Goal: Task Accomplishment & Management: Use online tool/utility

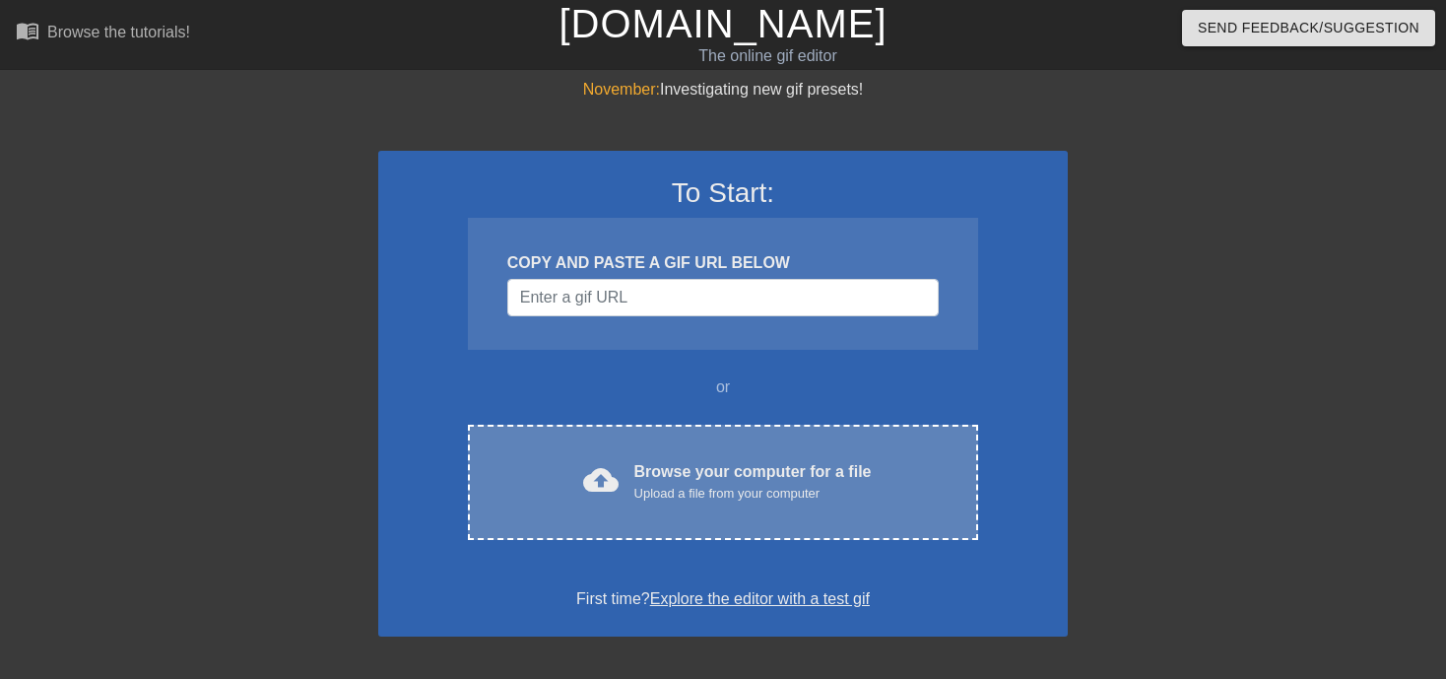
click at [646, 485] on div "Upload a file from your computer" at bounding box center [752, 494] width 237 height 20
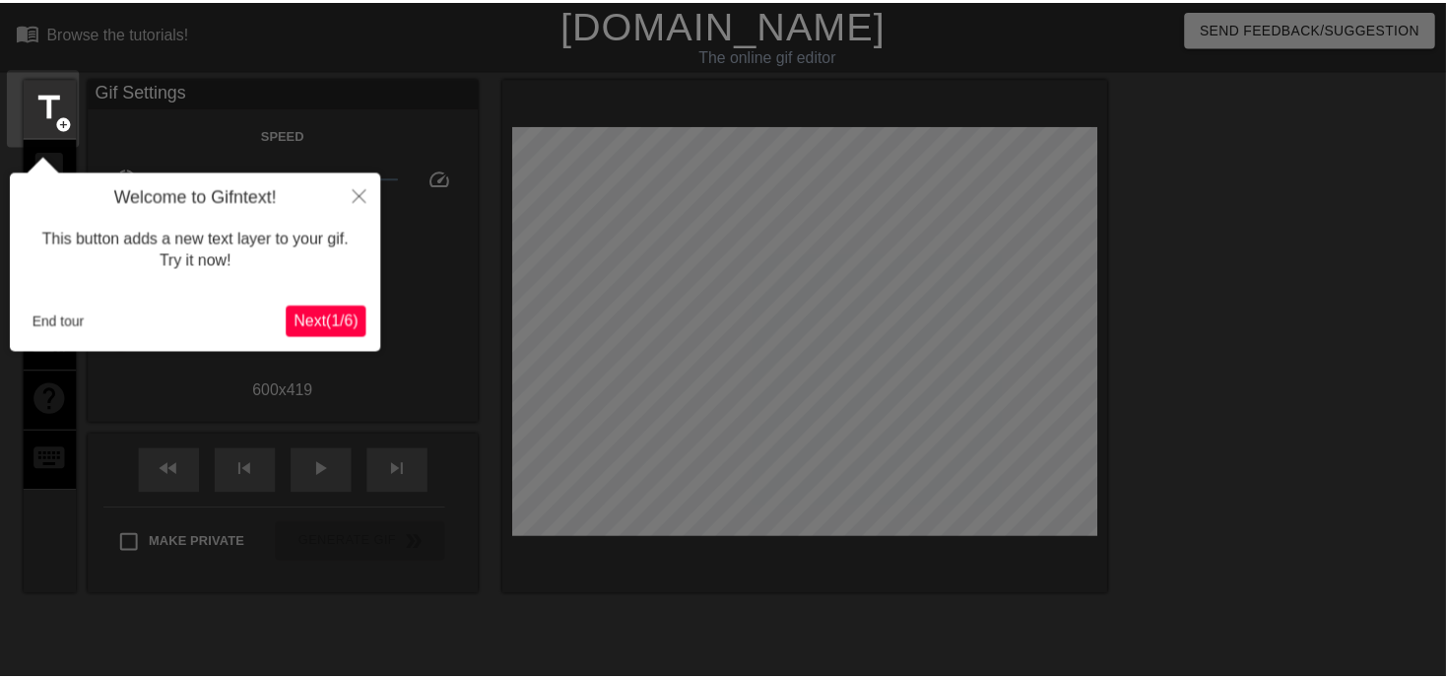
scroll to position [47, 0]
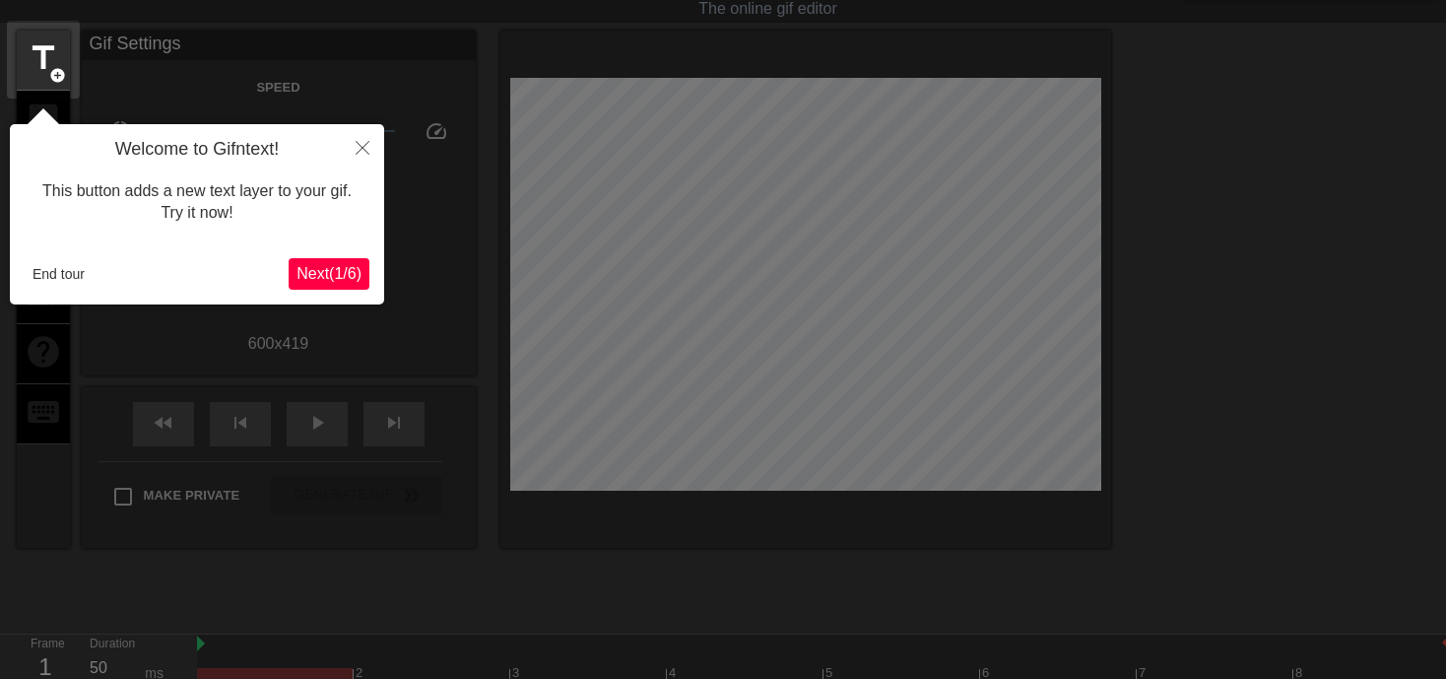
click at [324, 273] on span "Next ( 1 / 6 )" at bounding box center [328, 273] width 65 height 17
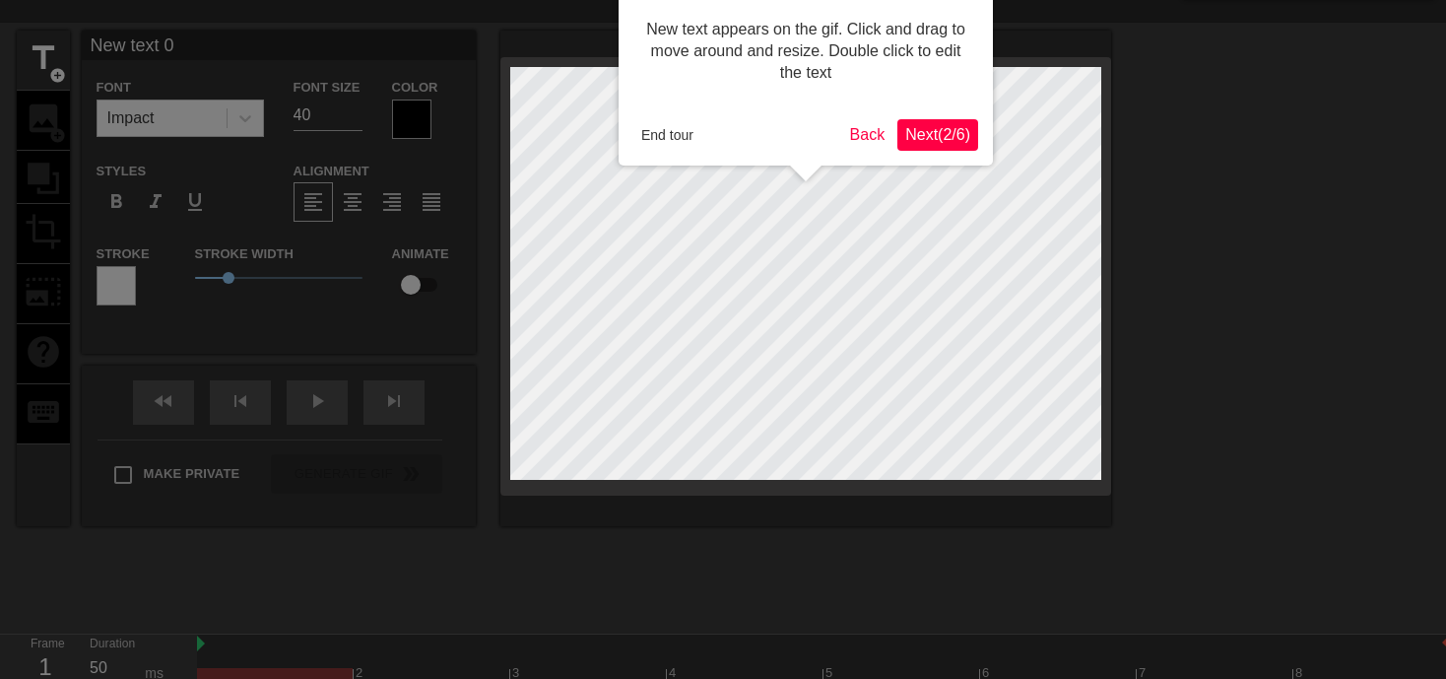
scroll to position [0, 0]
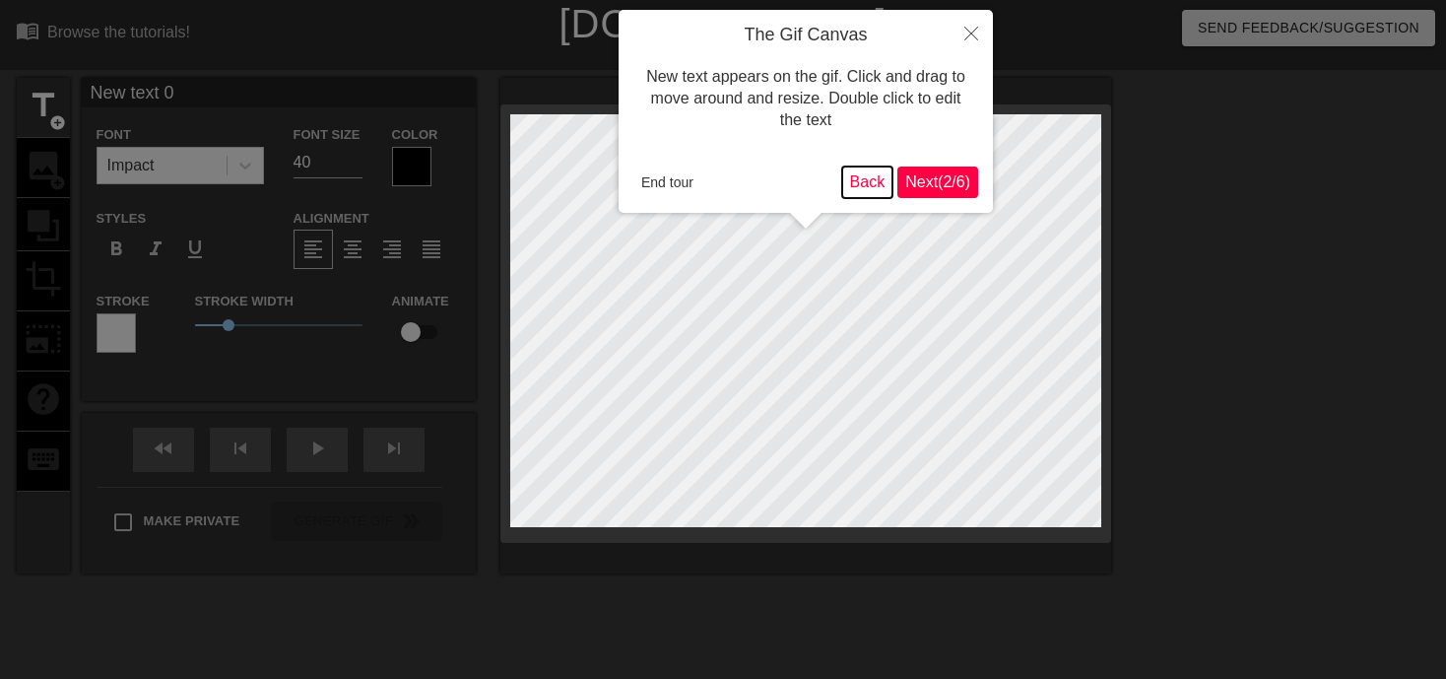
click at [866, 183] on button "Back" at bounding box center [867, 182] width 51 height 32
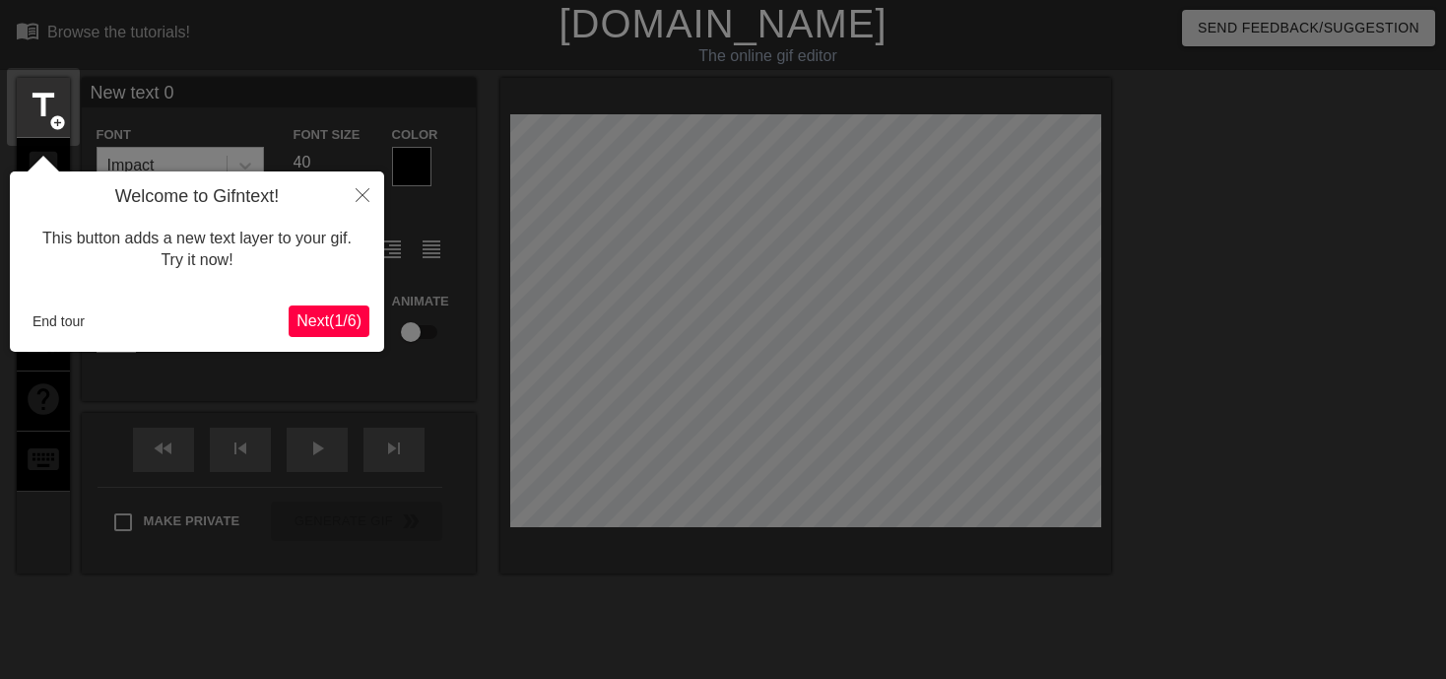
scroll to position [47, 0]
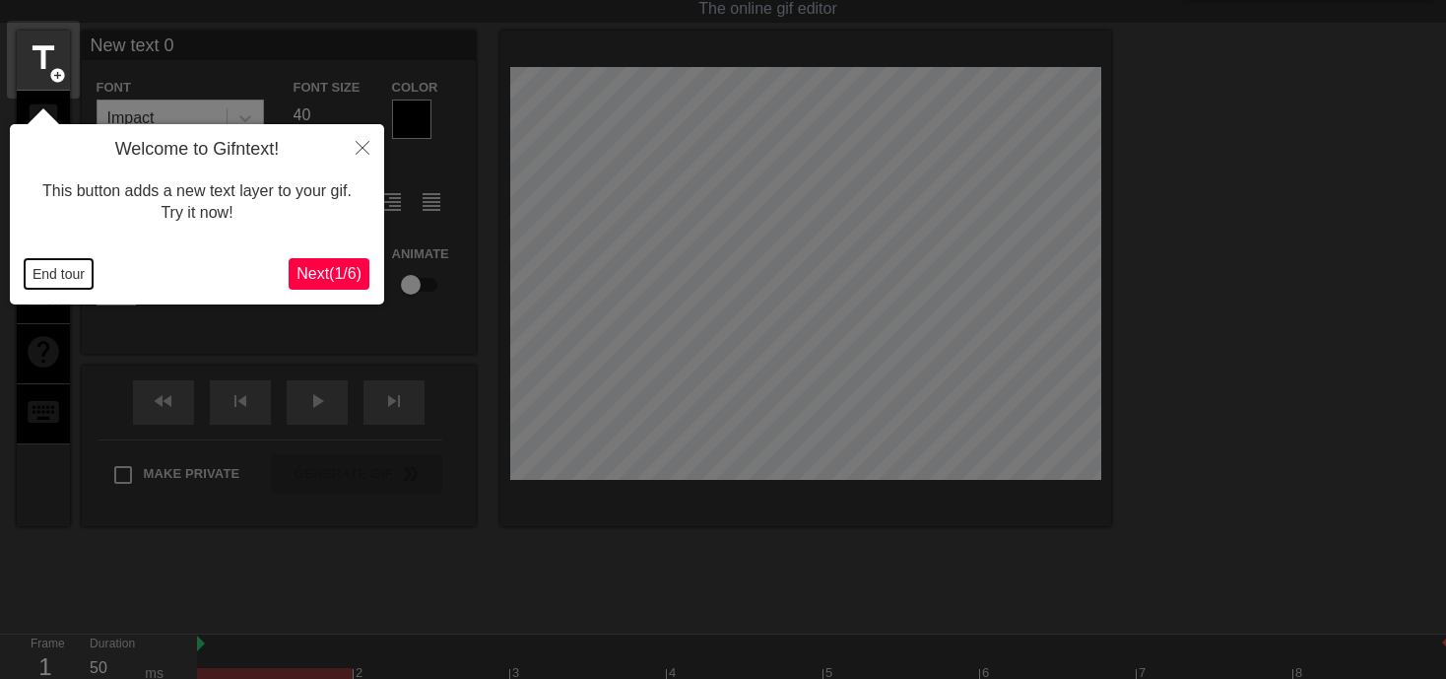
click at [51, 274] on button "End tour" at bounding box center [59, 274] width 68 height 30
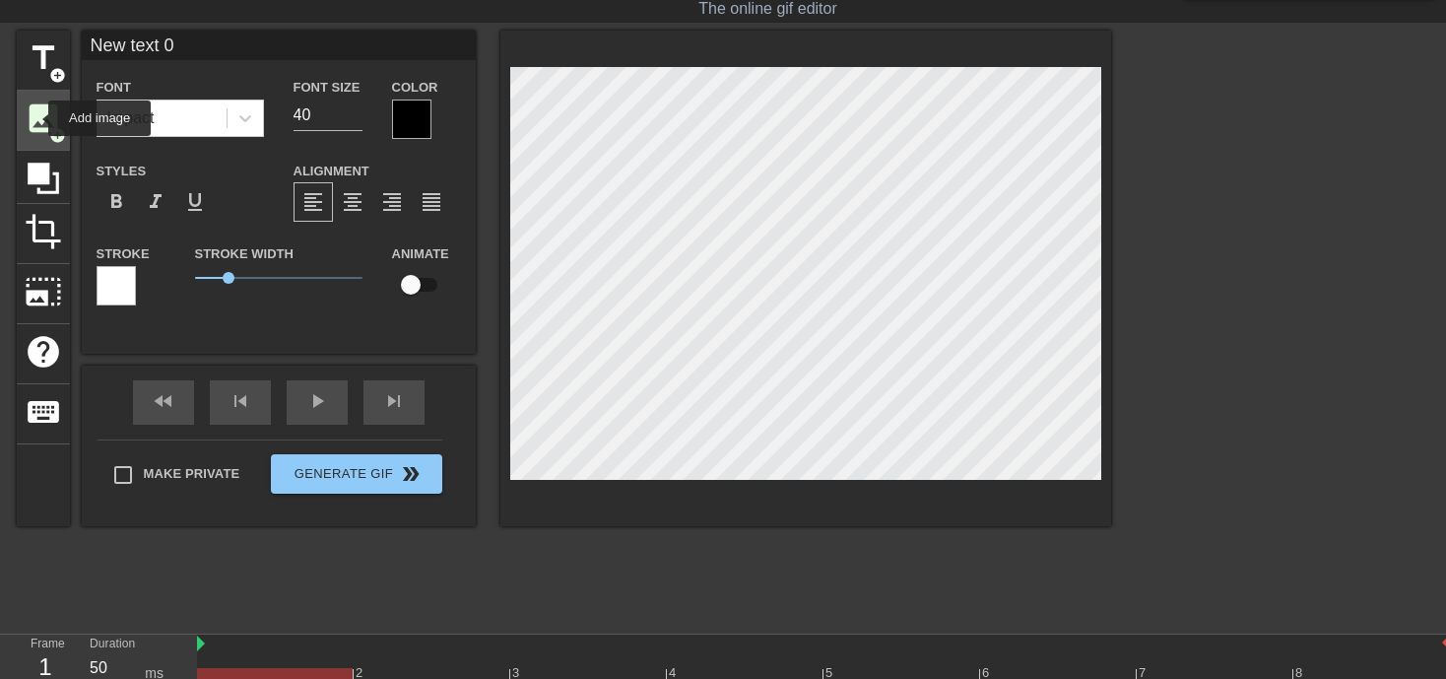
click at [35, 118] on span "image" at bounding box center [43, 117] width 37 height 37
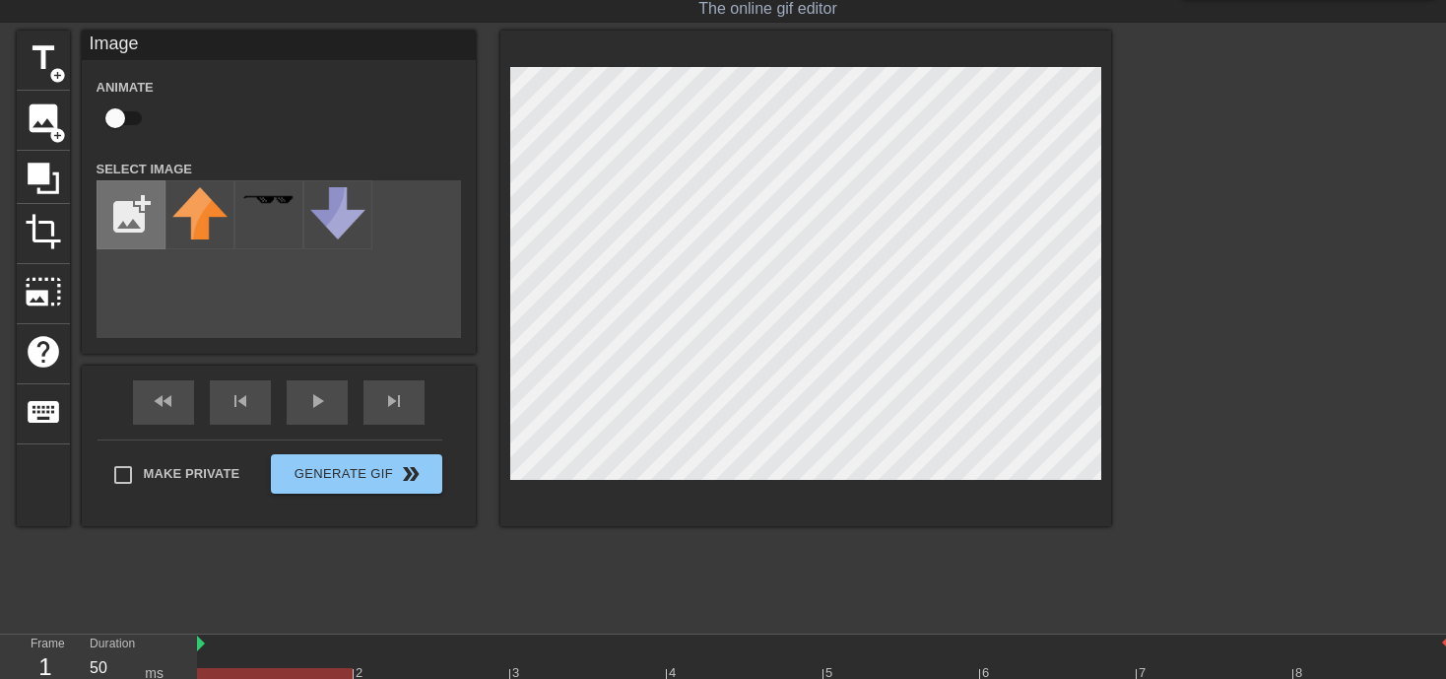
click at [135, 209] on input "file" at bounding box center [130, 214] width 67 height 67
type input "C:\fakepath\117660046_831258724280272_722259998886696855_n.jpg"
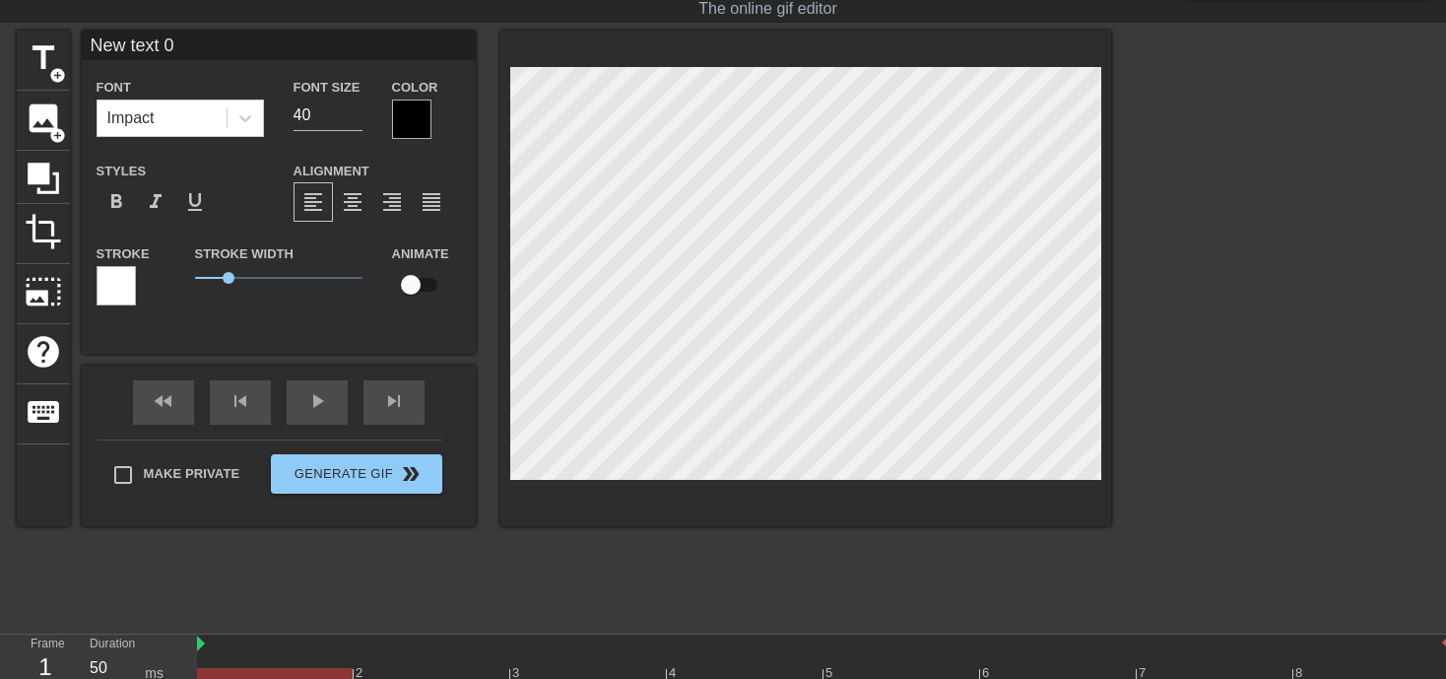
click at [1038, 0] on html "menu_book Browse the tutorials! [DOMAIN_NAME] The online gif editor Send Feedba…" at bounding box center [723, 367] width 1446 height 829
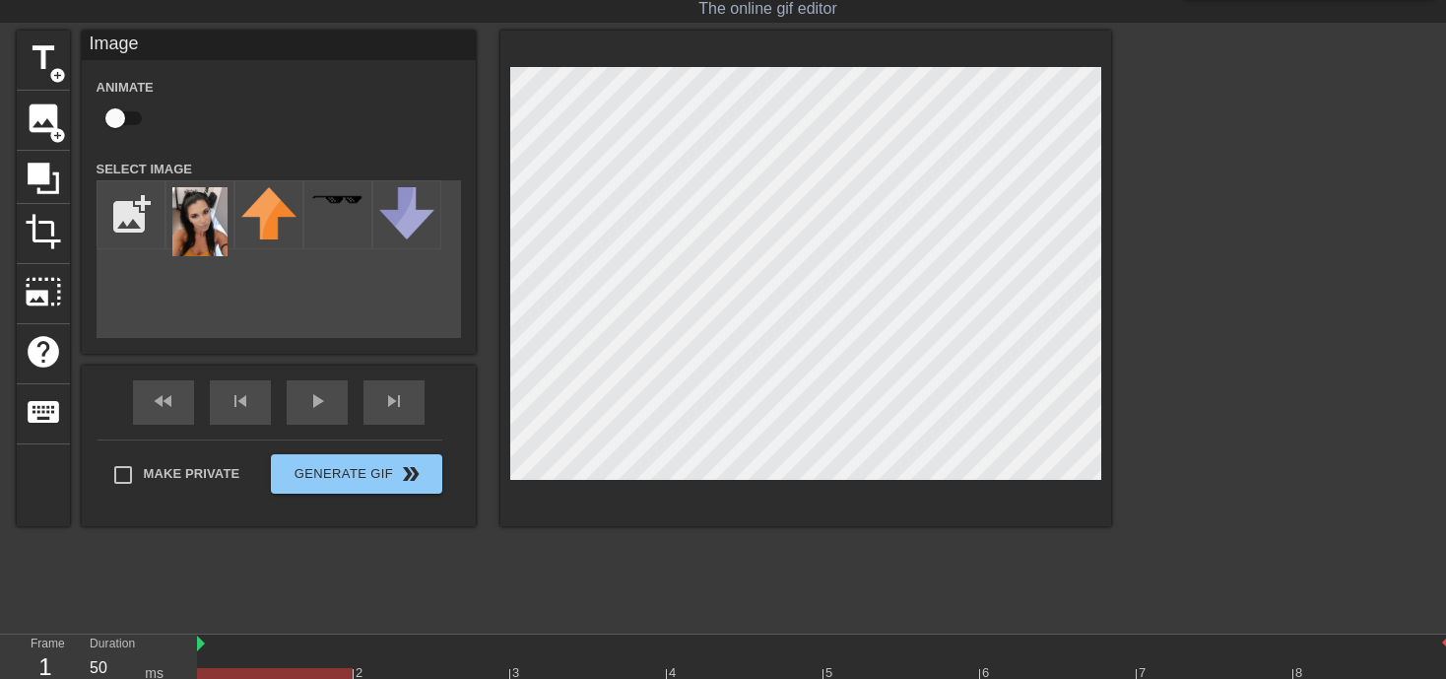
click at [930, 51] on div at bounding box center [805, 278] width 611 height 495
click at [579, 487] on div at bounding box center [805, 278] width 611 height 495
click at [208, 218] on img at bounding box center [199, 221] width 55 height 69
click at [437, 146] on div "title add_circle image add_circle crop photo_size_select_large help keyboard Im…" at bounding box center [564, 278] width 1094 height 495
click at [507, 323] on div at bounding box center [805, 278] width 611 height 495
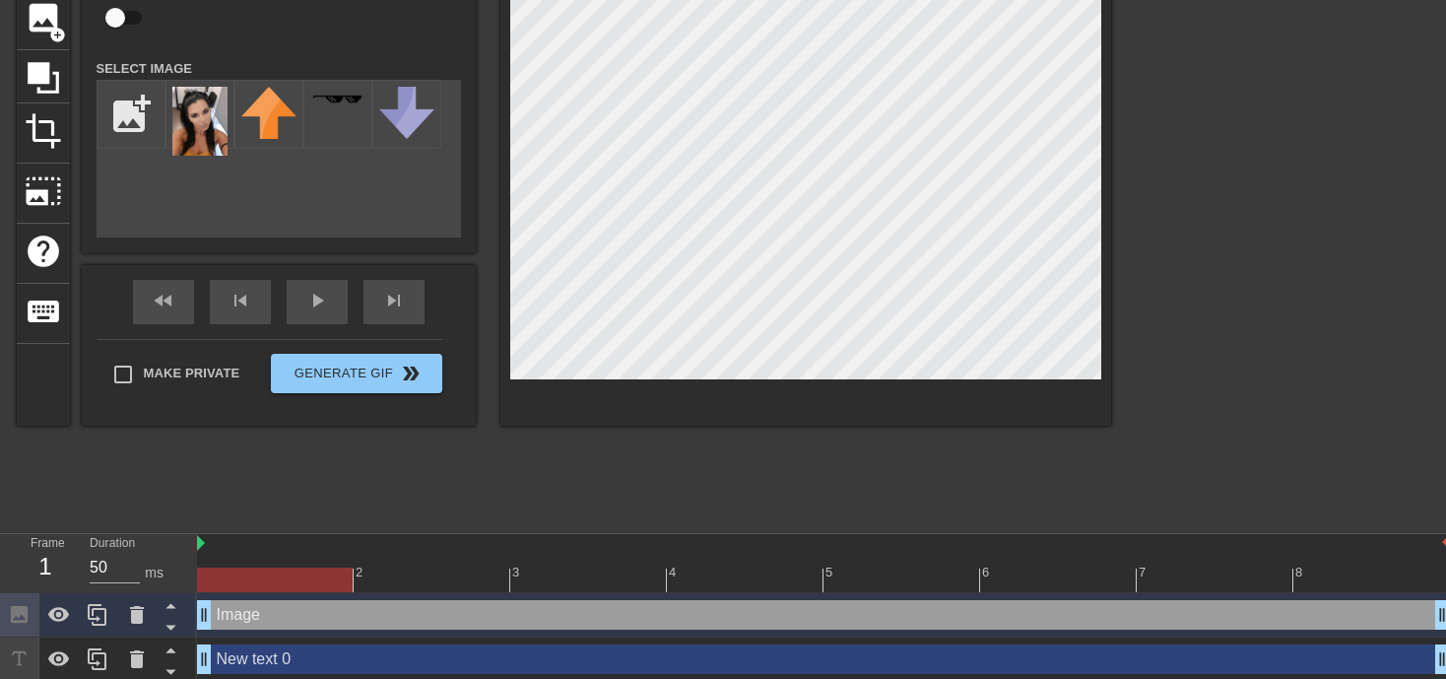
scroll to position [154, 0]
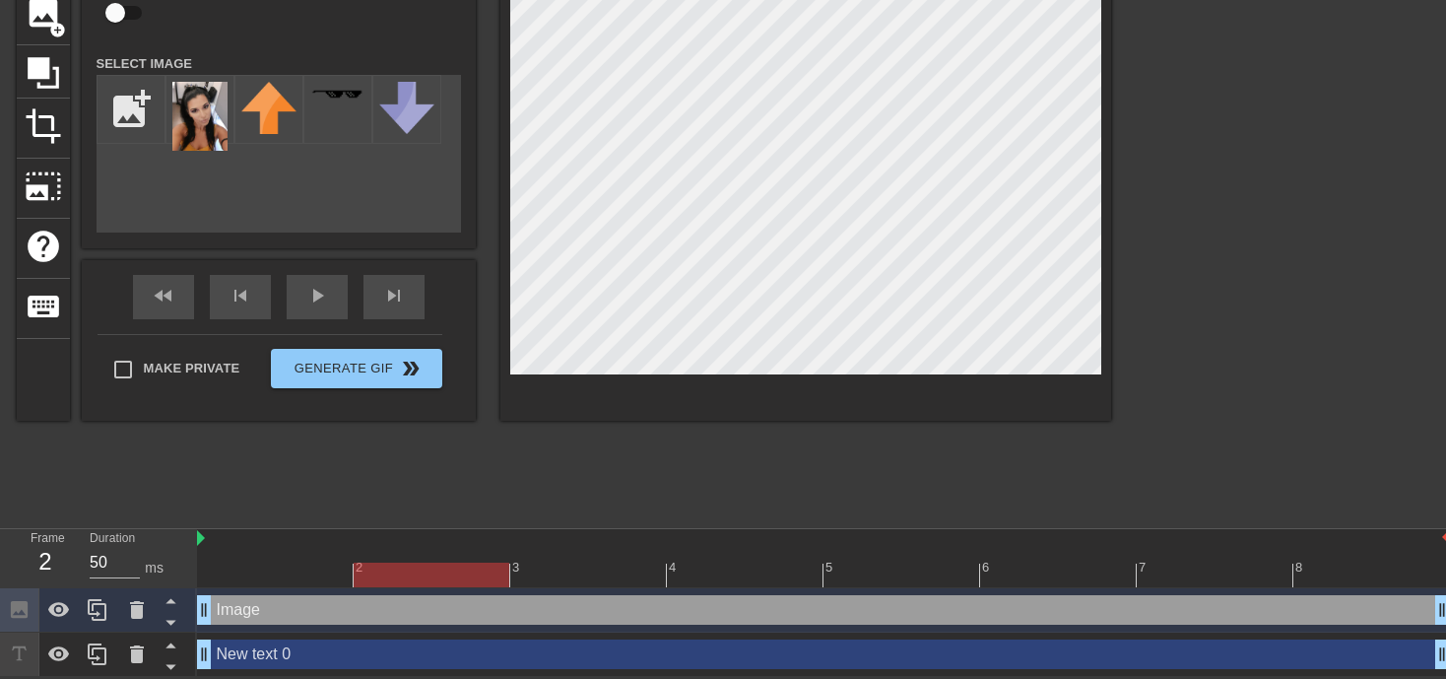
drag, startPoint x: 354, startPoint y: 572, endPoint x: 462, endPoint y: 584, distance: 109.0
click at [462, 584] on div at bounding box center [823, 574] width 1253 height 25
click at [551, 576] on div at bounding box center [823, 574] width 1253 height 25
click at [238, 567] on div at bounding box center [823, 574] width 1253 height 25
click at [452, 575] on div at bounding box center [823, 574] width 1253 height 25
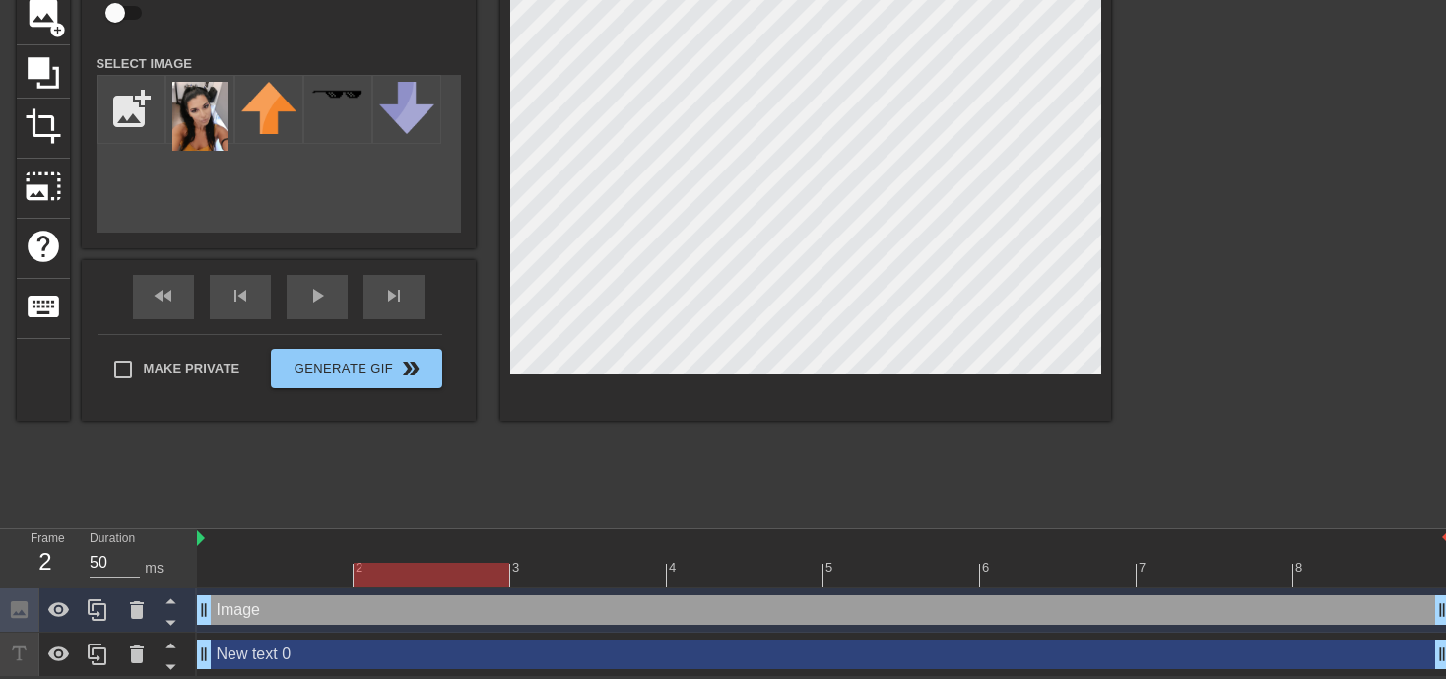
click at [588, 567] on div at bounding box center [823, 574] width 1253 height 25
click at [460, 570] on div at bounding box center [823, 574] width 1253 height 25
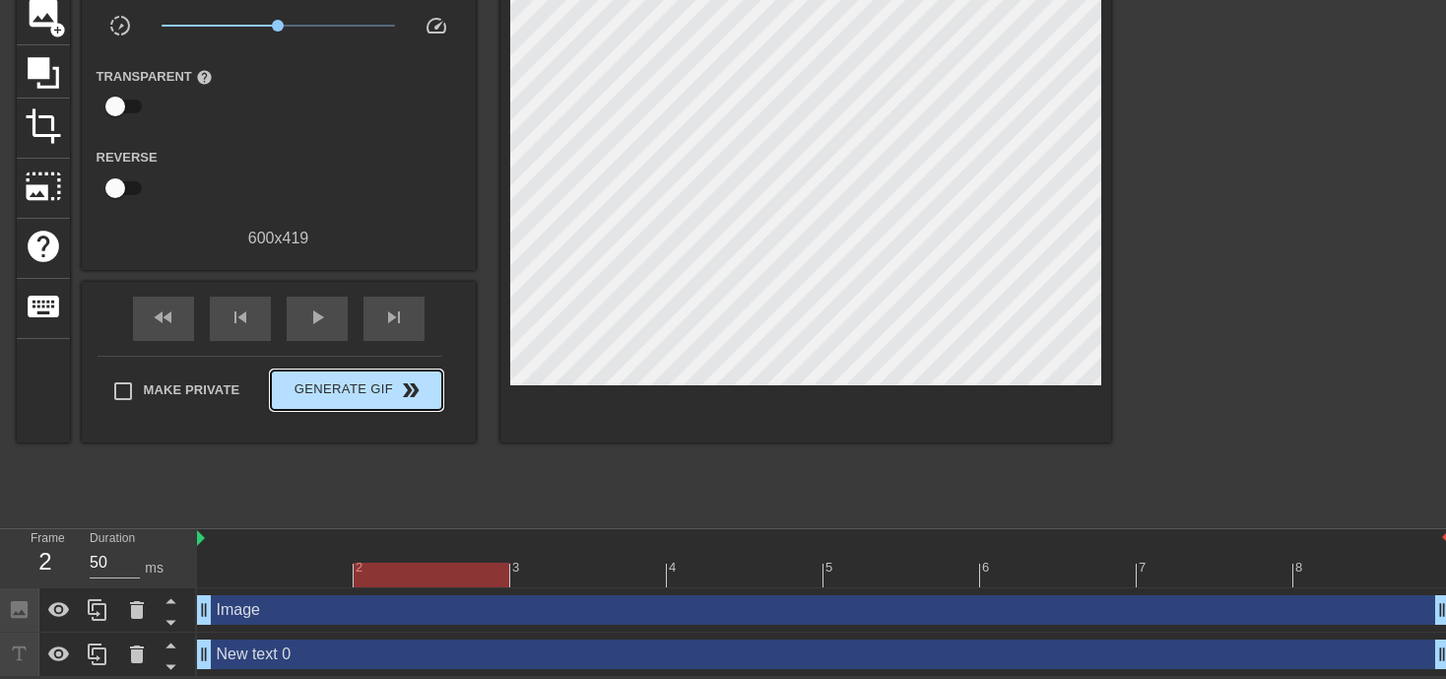
click at [339, 356] on div "Make Private Generate Gif double_arrow" at bounding box center [269, 395] width 345 height 78
click at [331, 394] on span "Generate Gif double_arrow" at bounding box center [356, 390] width 155 height 24
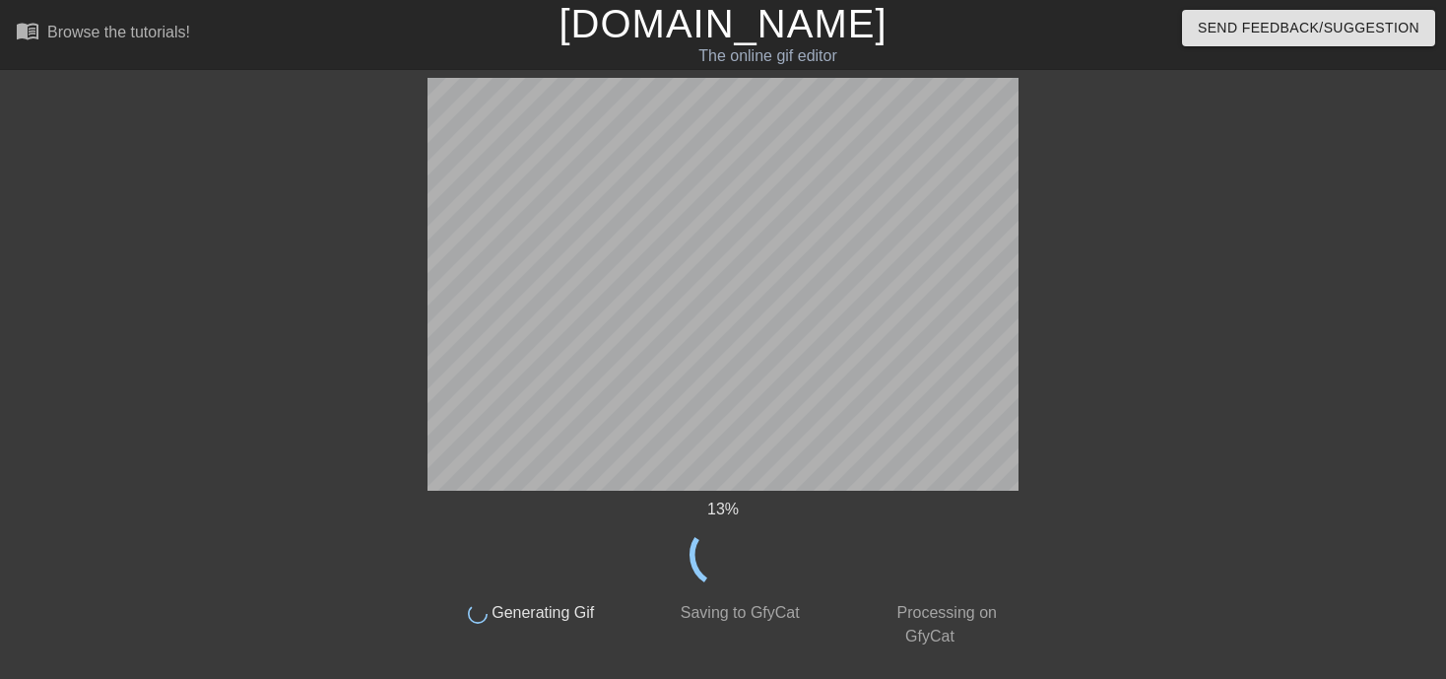
scroll to position [0, 0]
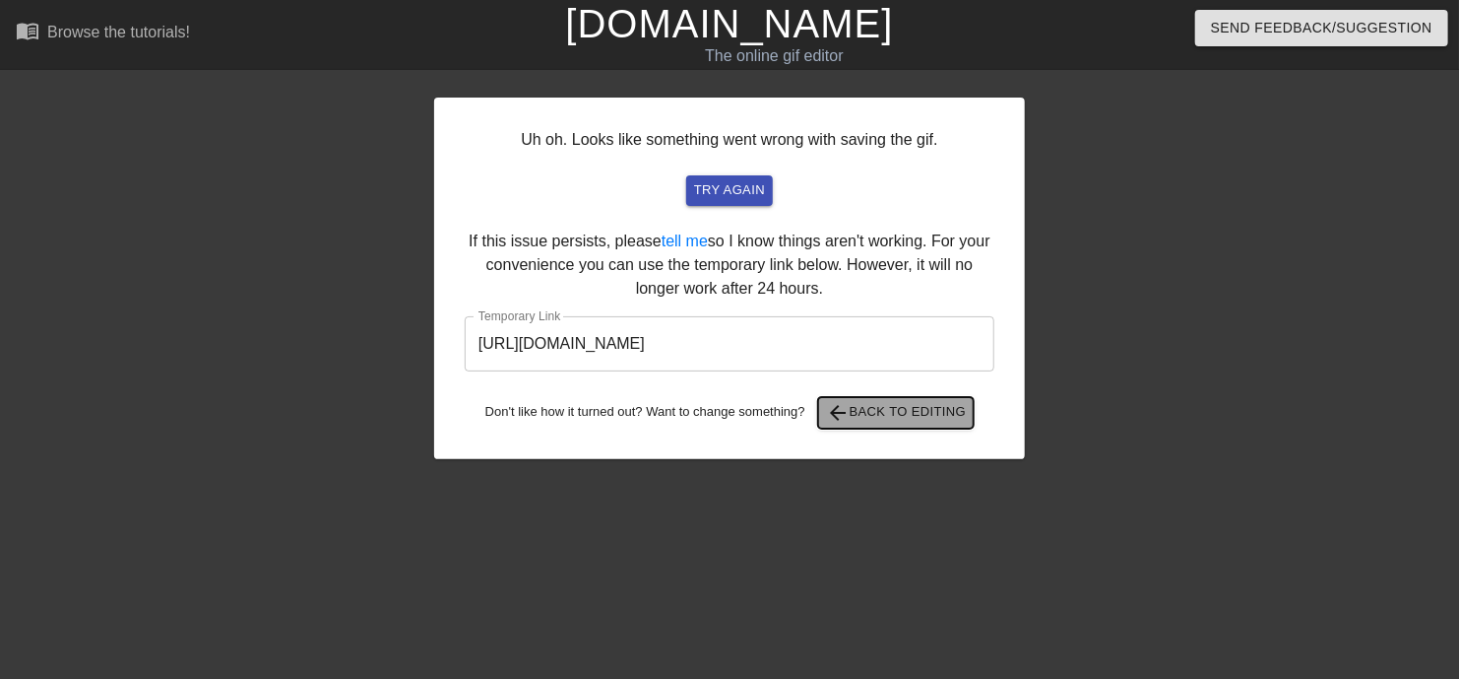
click at [889, 416] on span "arrow_back Back to Editing" at bounding box center [896, 413] width 141 height 24
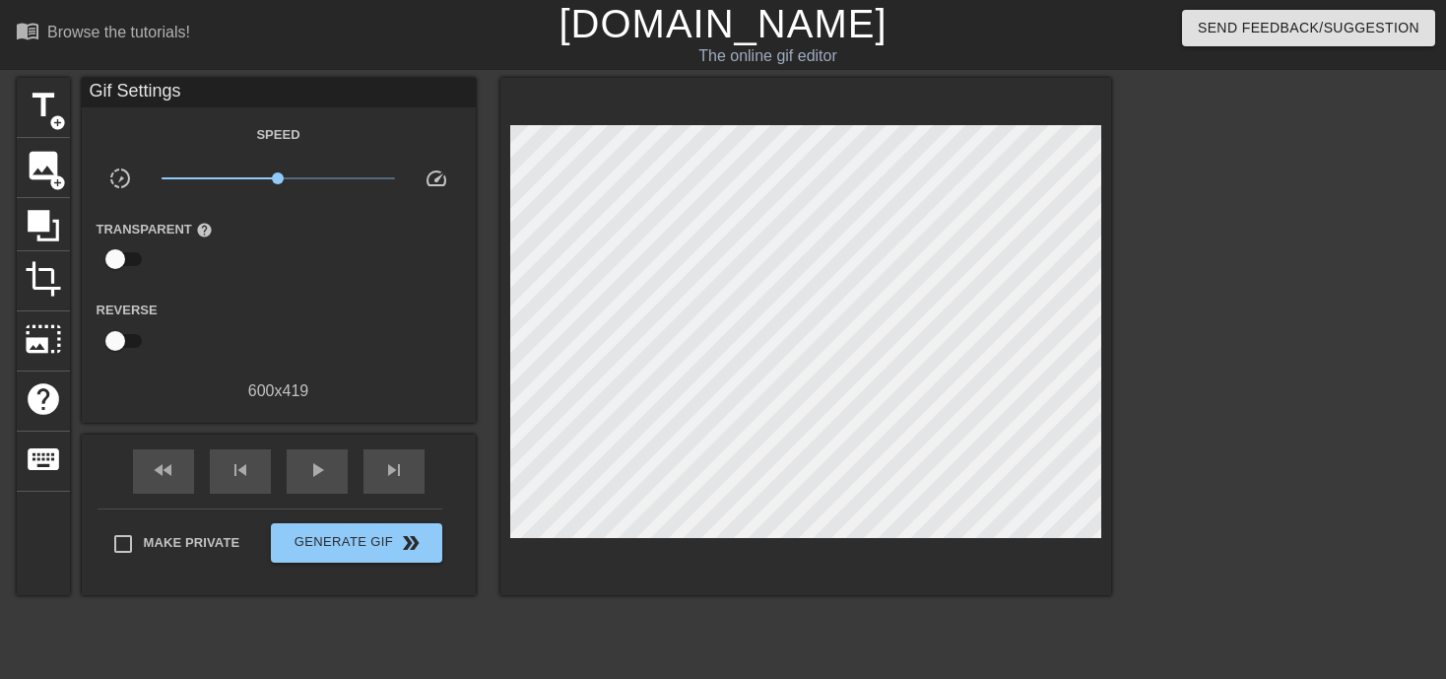
click at [665, 27] on link "[DOMAIN_NAME]" at bounding box center [722, 23] width 328 height 43
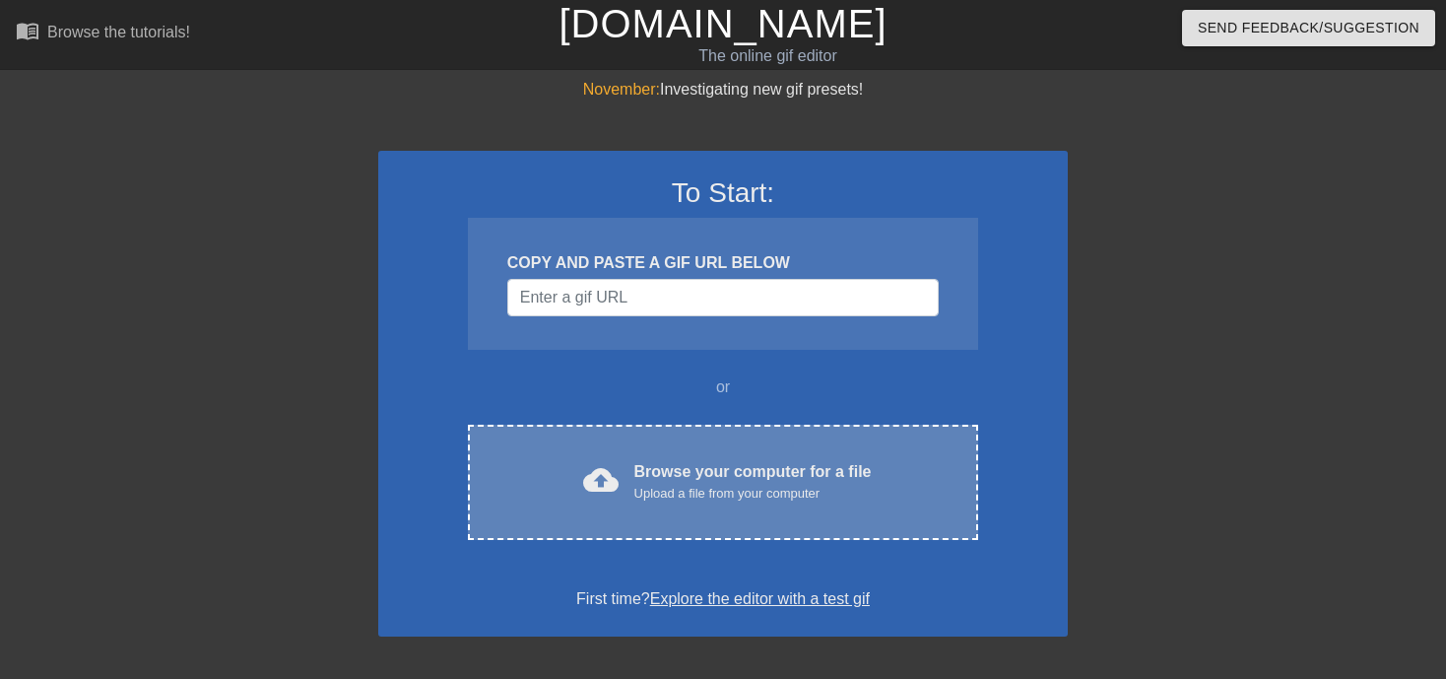
click at [652, 484] on div "Upload a file from your computer" at bounding box center [752, 494] width 237 height 20
click at [688, 484] on div "Upload a file from your computer" at bounding box center [752, 494] width 237 height 20
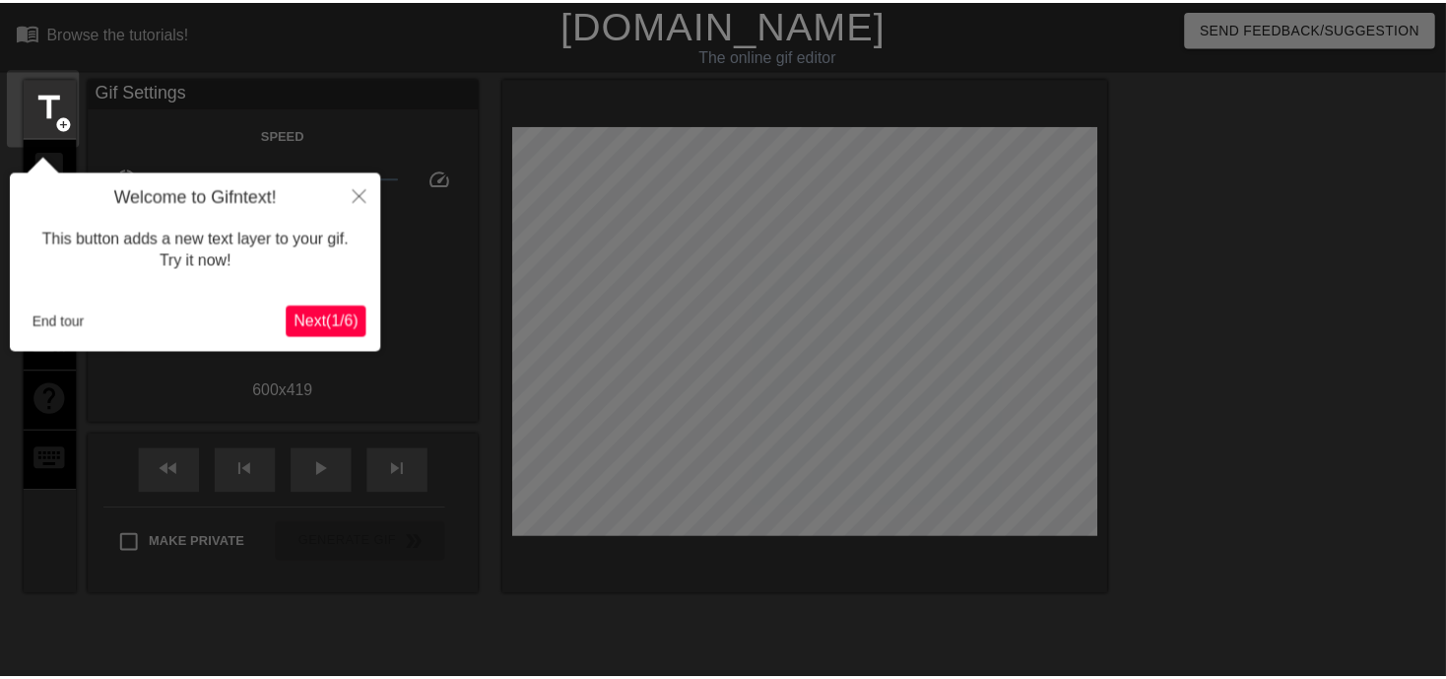
scroll to position [47, 0]
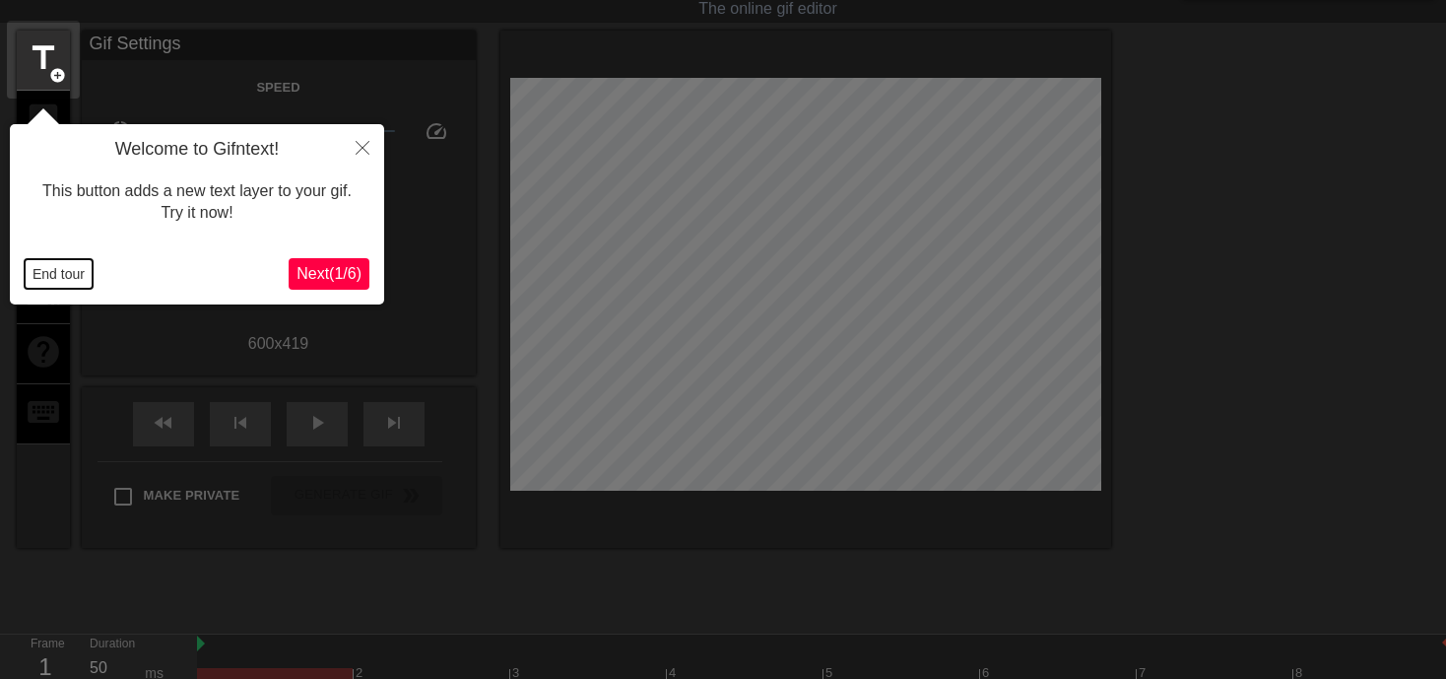
click at [52, 275] on button "End tour" at bounding box center [59, 274] width 68 height 30
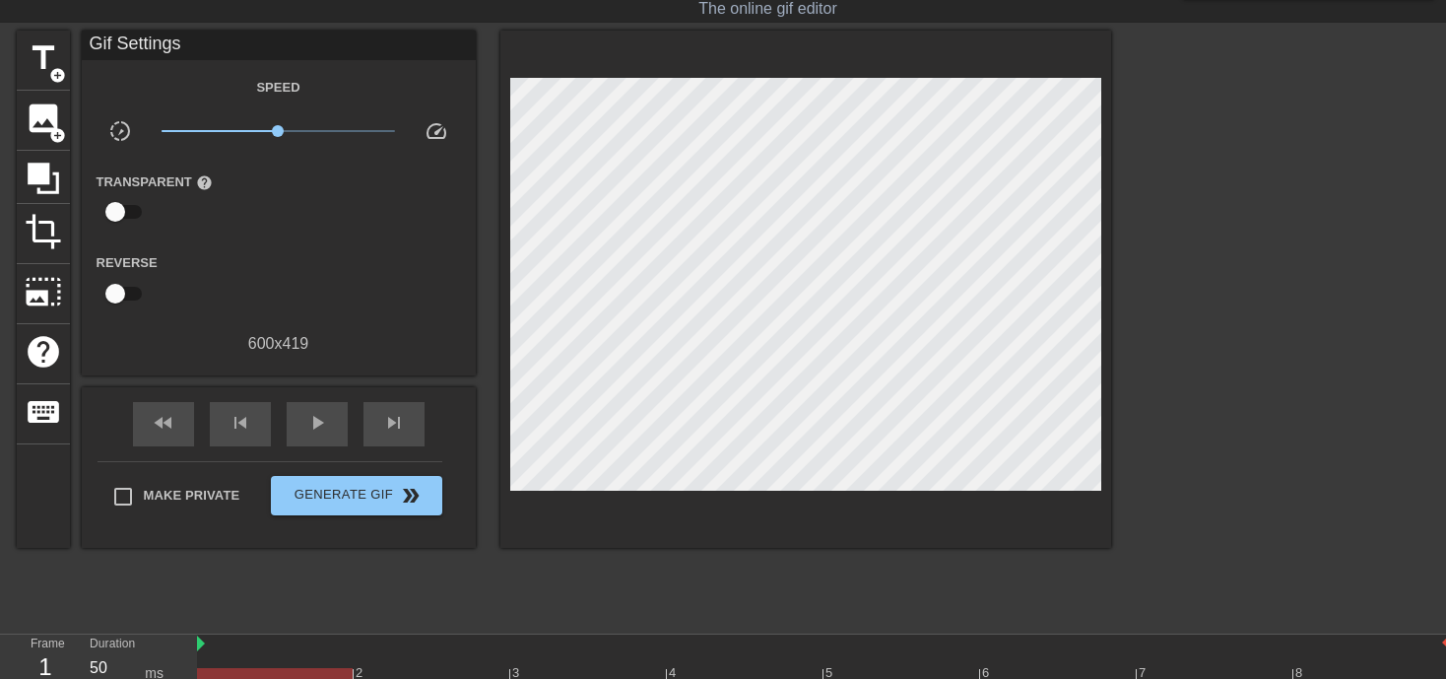
scroll to position [0, 0]
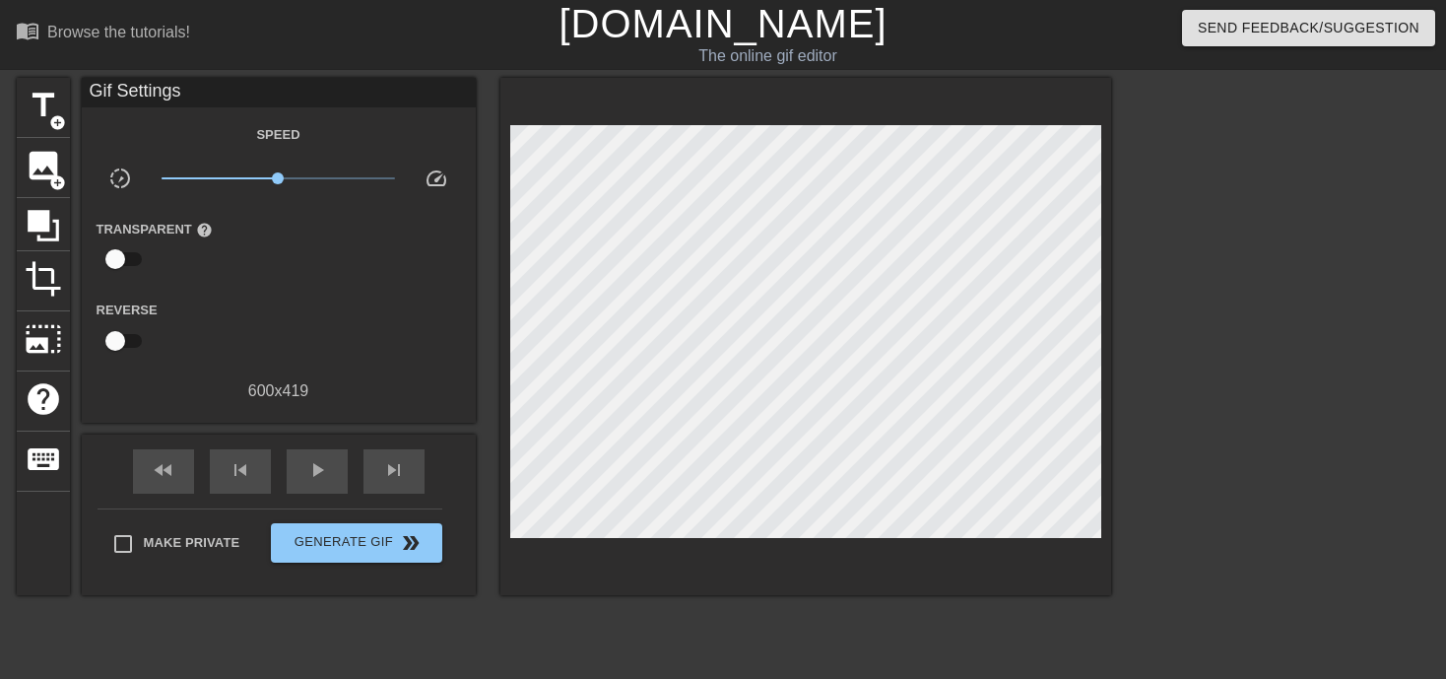
click at [123, 260] on input "checkbox" at bounding box center [115, 258] width 112 height 37
checkbox input "true"
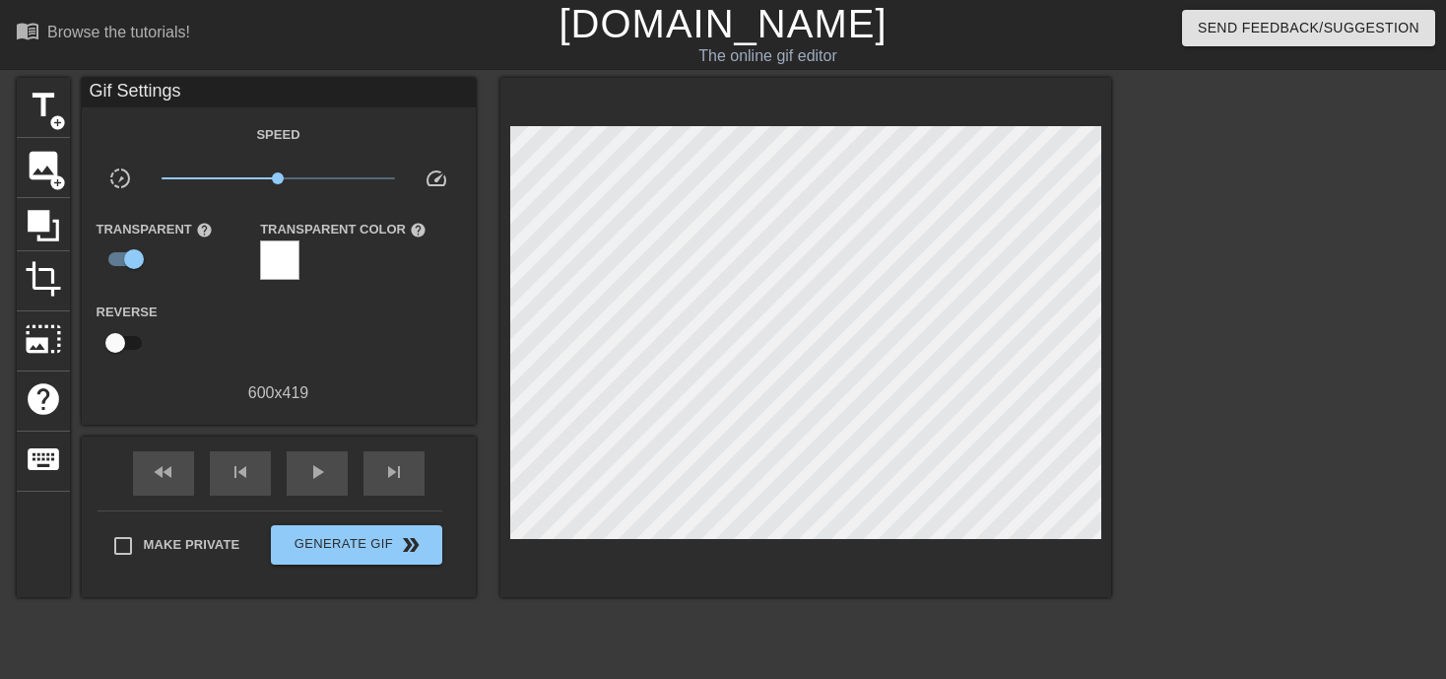
click at [113, 338] on input "checkbox" at bounding box center [115, 342] width 112 height 37
click at [113, 337] on input "checkbox" at bounding box center [134, 342] width 112 height 37
click at [113, 337] on input "checkbox" at bounding box center [115, 342] width 112 height 37
click at [113, 337] on input "checkbox" at bounding box center [134, 342] width 112 height 37
click at [113, 337] on input "checkbox" at bounding box center [115, 342] width 112 height 37
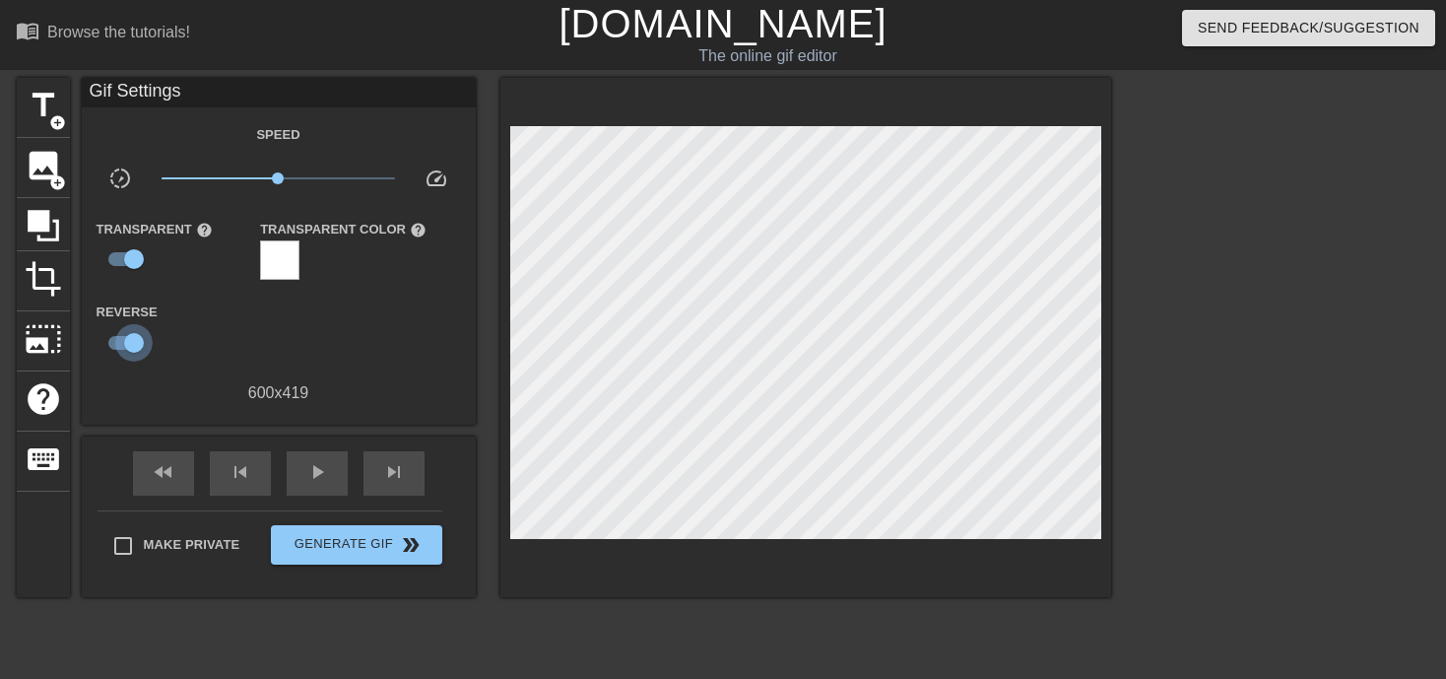
click at [113, 337] on input "checkbox" at bounding box center [134, 342] width 112 height 37
click at [113, 337] on input "checkbox" at bounding box center [115, 342] width 112 height 37
click at [113, 337] on input "checkbox" at bounding box center [134, 342] width 112 height 37
checkbox input "false"
click at [33, 159] on span "image" at bounding box center [43, 165] width 37 height 37
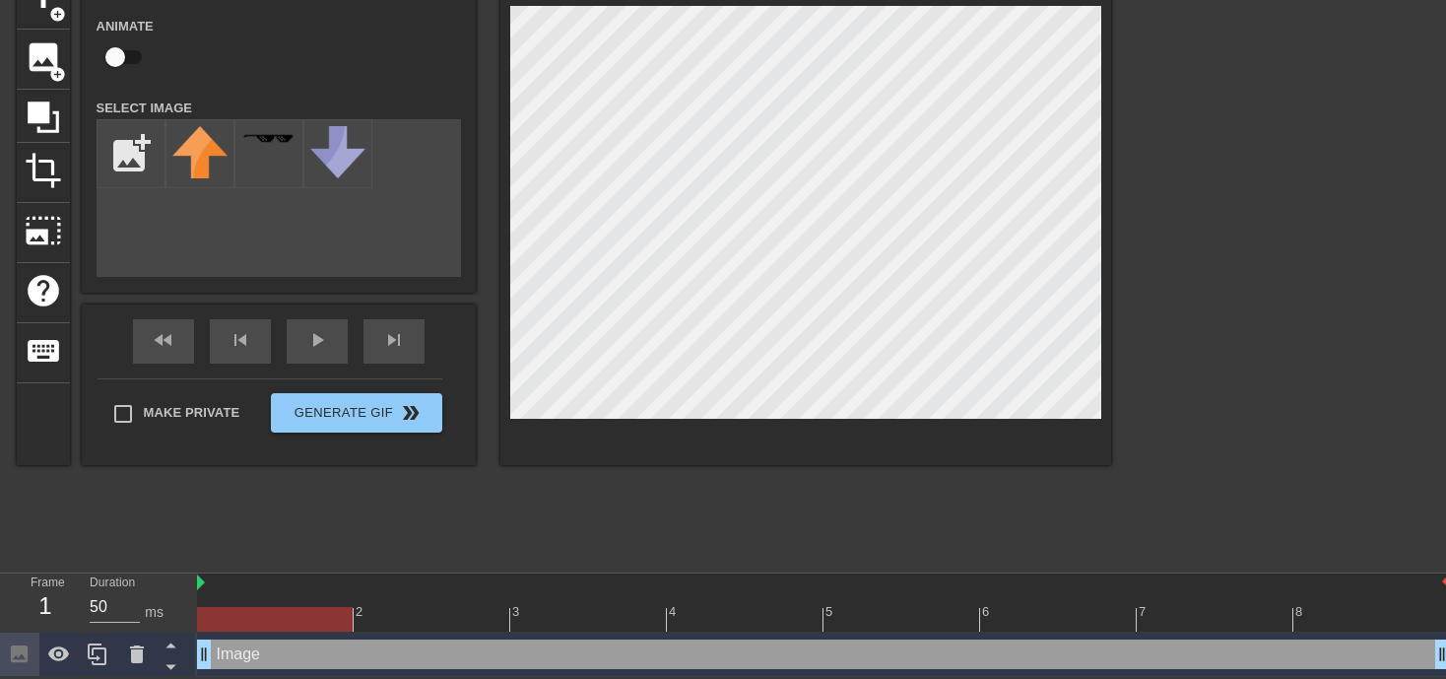
scroll to position [12, 0]
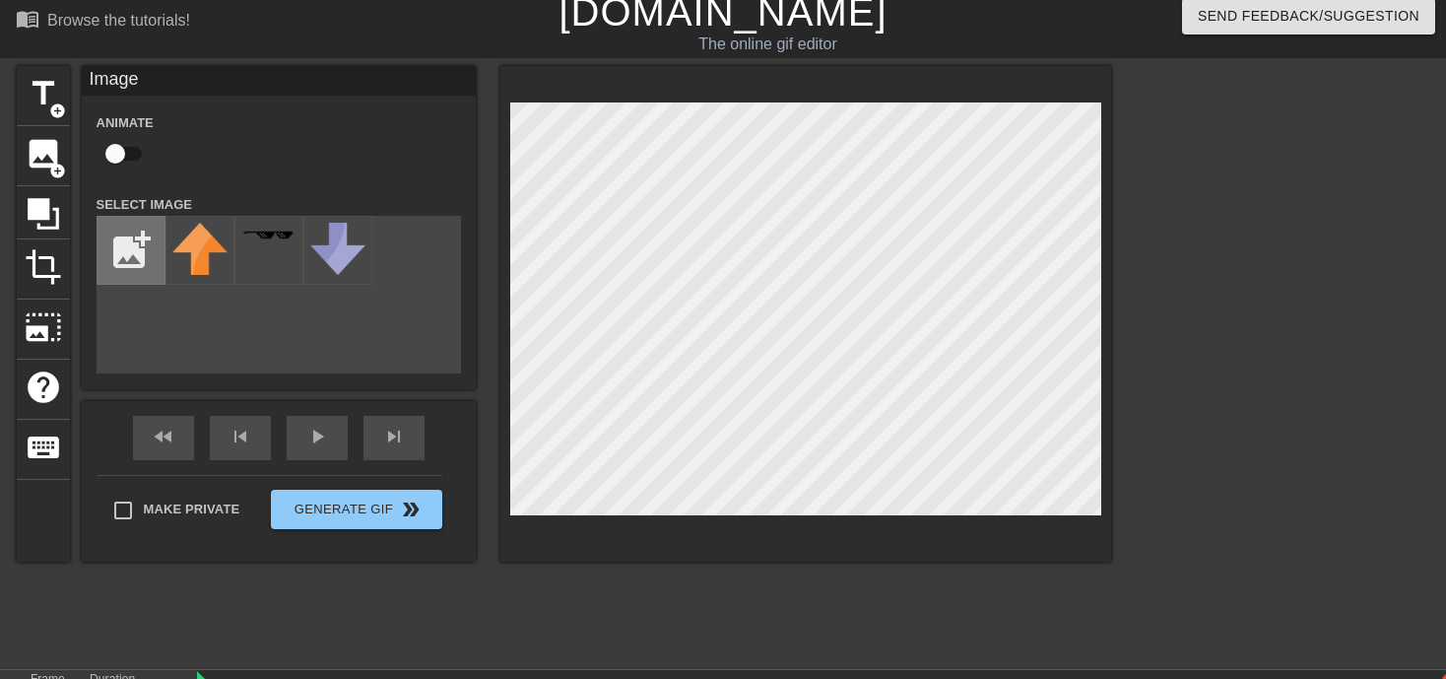
click at [117, 246] on input "file" at bounding box center [130, 250] width 67 height 67
type input "C:\fakepath\9af405d3cad643f1949ae0bc9b3d43f5_high.webp"
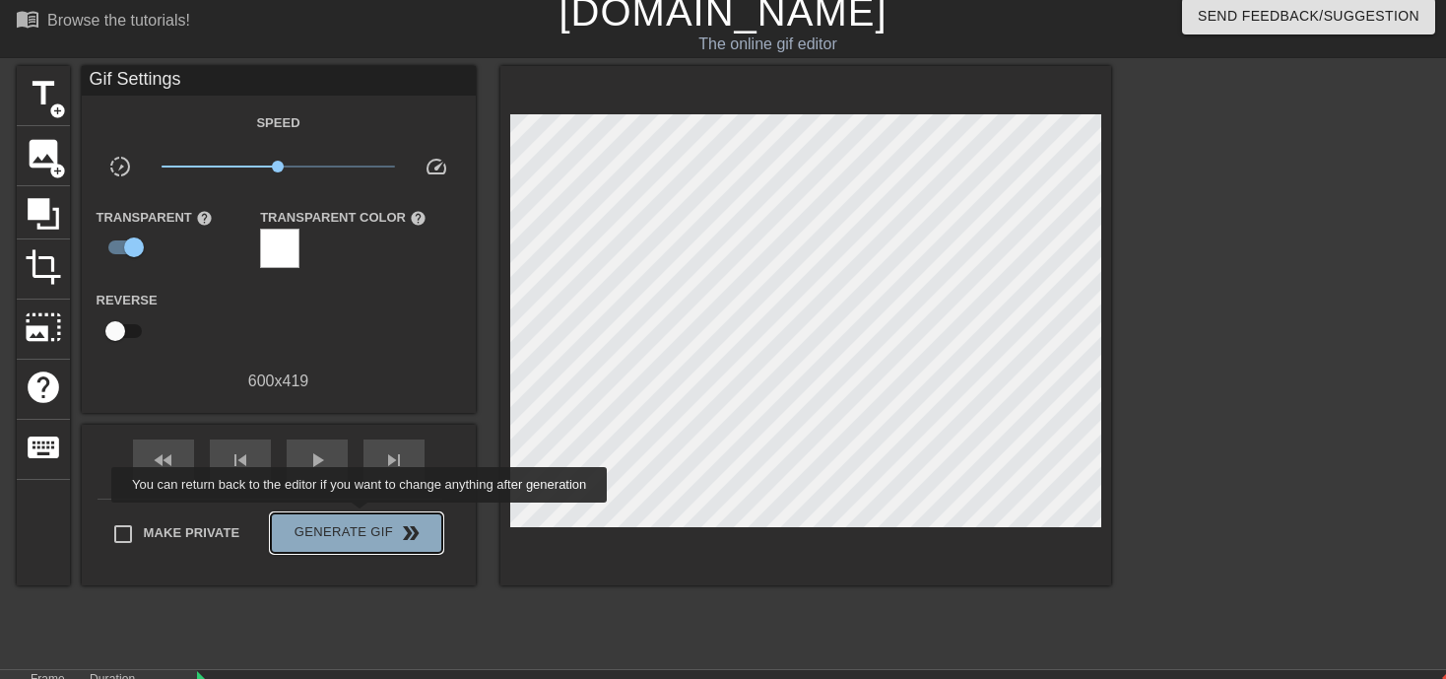
click at [361, 516] on button "Generate Gif double_arrow" at bounding box center [356, 532] width 170 height 39
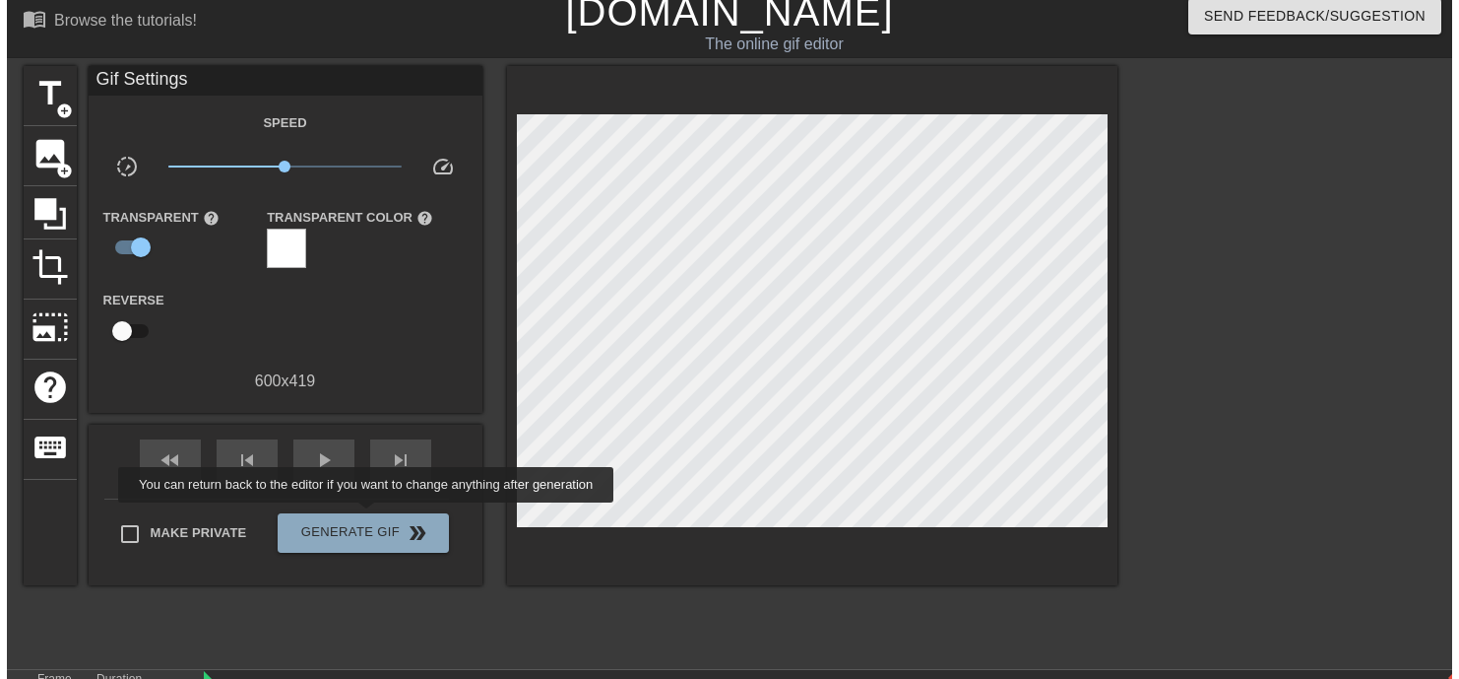
scroll to position [0, 0]
